Goal: Navigation & Orientation: Understand site structure

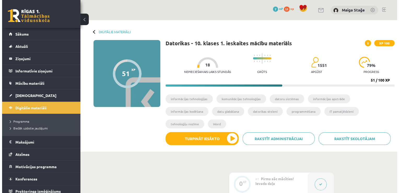
scroll to position [3, 0]
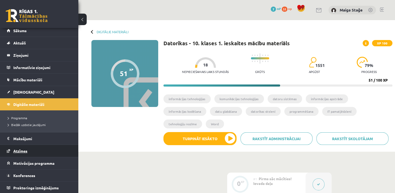
click at [26, 147] on link "Atzīmes" at bounding box center [39, 151] width 65 height 12
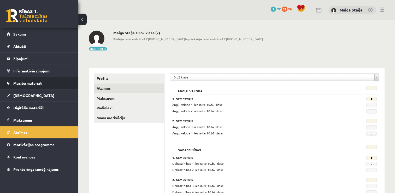
click at [29, 80] on link "Mācību materiāli" at bounding box center [39, 83] width 65 height 12
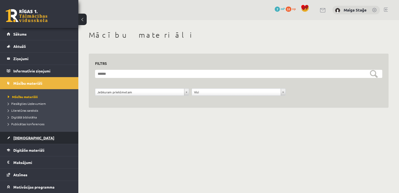
click at [28, 137] on span "[DEMOGRAPHIC_DATA]" at bounding box center [33, 137] width 41 height 5
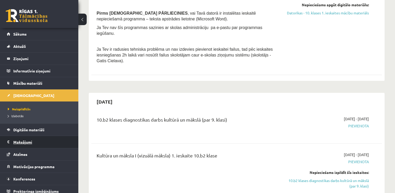
scroll to position [130, 0]
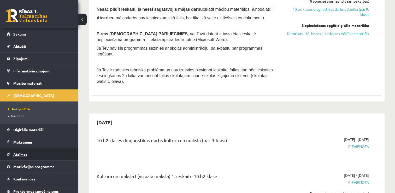
click at [38, 154] on link "Atzīmes" at bounding box center [39, 154] width 65 height 12
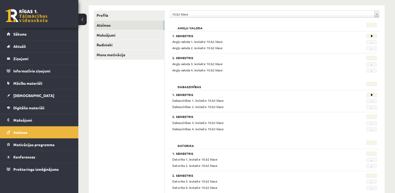
scroll to position [78, 0]
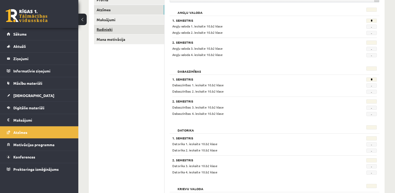
click at [121, 28] on link "Radinieki" at bounding box center [129, 30] width 70 height 10
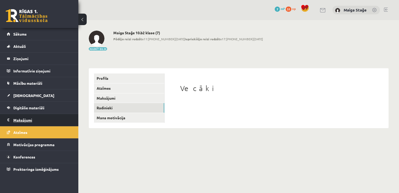
click at [45, 116] on legend "Maksājumi 0" at bounding box center [42, 120] width 58 height 12
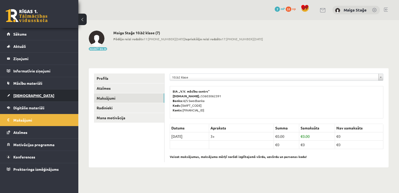
click at [35, 94] on link "[DEMOGRAPHIC_DATA]" at bounding box center [39, 95] width 65 height 12
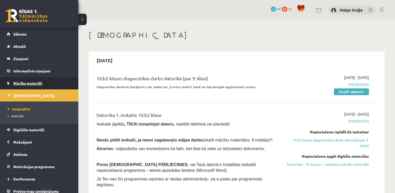
click at [32, 85] on link "Mācību materiāli" at bounding box center [39, 83] width 65 height 12
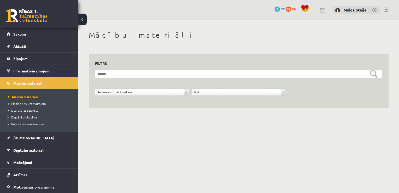
click at [18, 111] on link "Literatūras saraksts" at bounding box center [40, 110] width 65 height 5
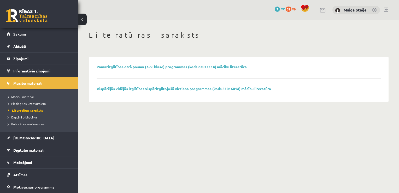
click at [17, 116] on span "Digitālā bibliotēka" at bounding box center [22, 117] width 29 height 4
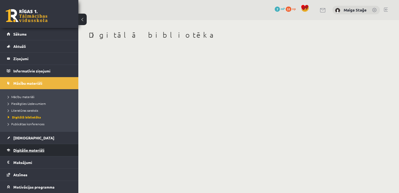
click at [34, 146] on link "Digitālie materiāli" at bounding box center [39, 150] width 65 height 12
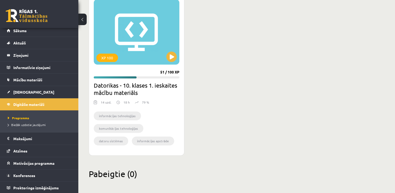
scroll to position [157, 0]
